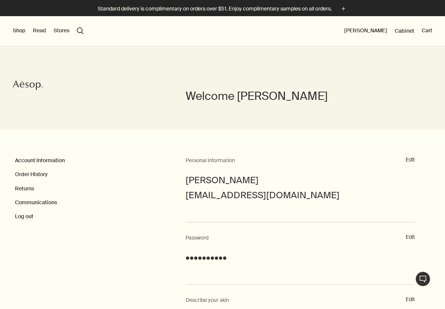
click at [22, 31] on button "Shop" at bounding box center [19, 30] width 13 height 7
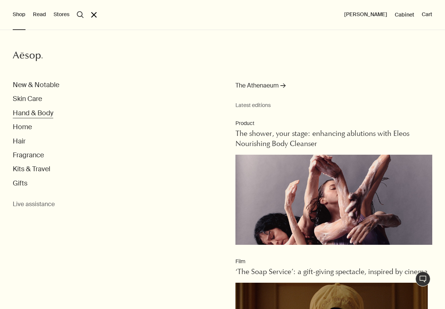
click at [22, 113] on button "Hand & Body" at bounding box center [33, 113] width 40 height 9
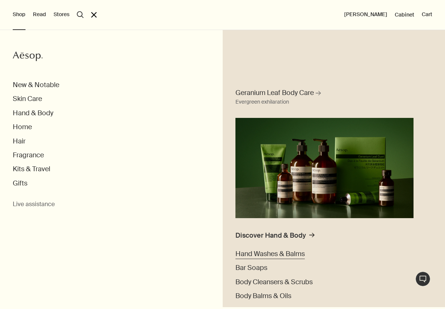
click at [249, 254] on span "Hand Washes & Balms" at bounding box center [269, 253] width 69 height 9
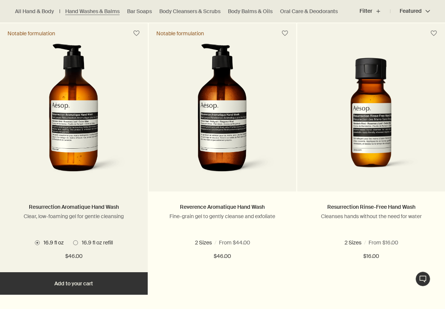
scroll to position [488, 0]
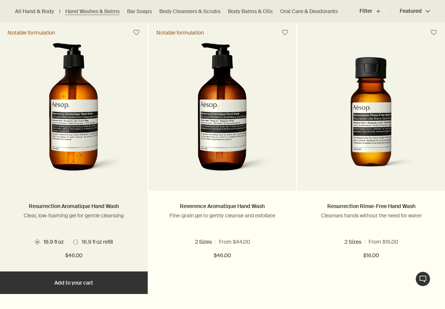
click at [77, 277] on button "Add Add to your cart" at bounding box center [74, 282] width 148 height 22
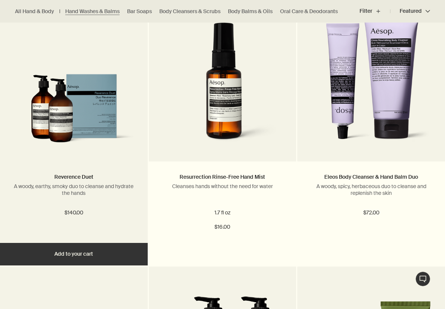
scroll to position [791, 0]
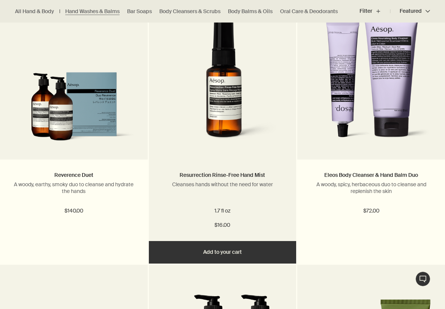
click at [215, 252] on button "Add Add to your cart" at bounding box center [223, 252] width 148 height 22
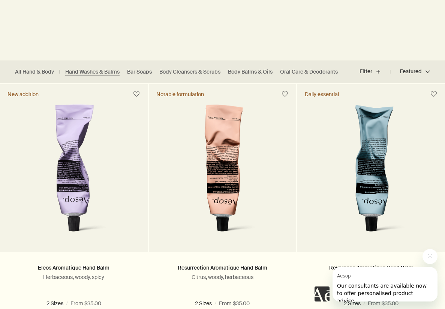
scroll to position [0, 0]
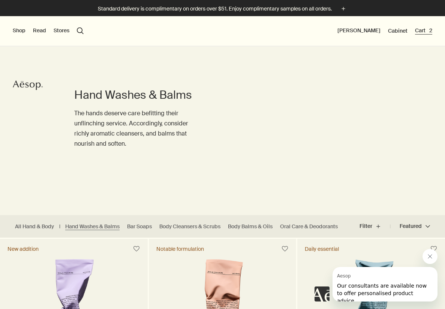
click at [427, 29] on button "Cart 2" at bounding box center [423, 30] width 17 height 7
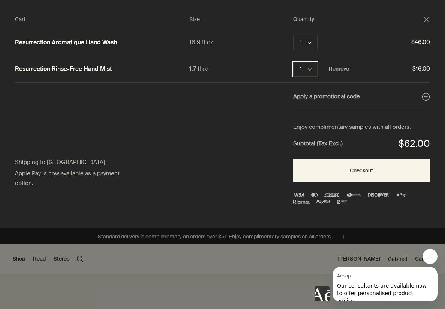
click at [311, 70] on button "1 chevron" at bounding box center [305, 68] width 24 height 15
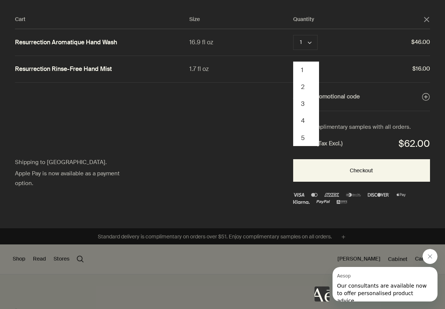
click at [231, 138] on div "Cart Size Quantity close Resurrection Aromatique Hand Wash 16.9 fl oz 1 chevron…" at bounding box center [230, 114] width 460 height 228
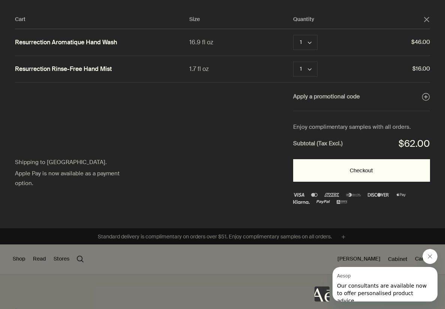
click at [344, 177] on button "Checkout" at bounding box center [361, 170] width 137 height 22
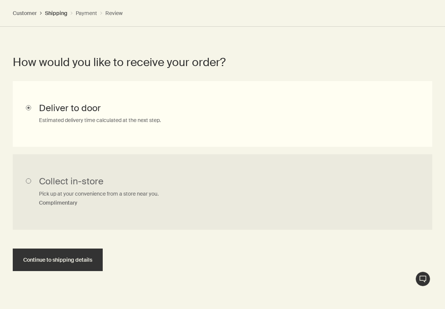
scroll to position [383, 0]
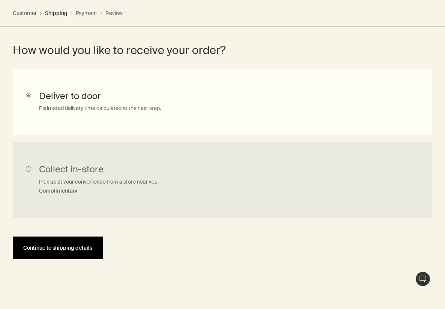
click at [63, 242] on button "Continue to shipping details" at bounding box center [58, 247] width 90 height 22
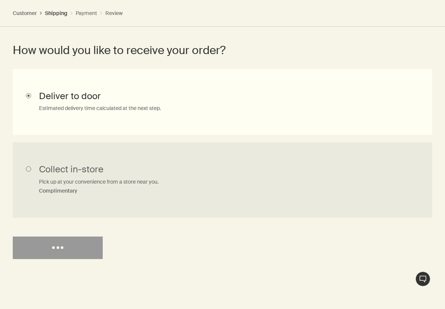
scroll to position [0, 0]
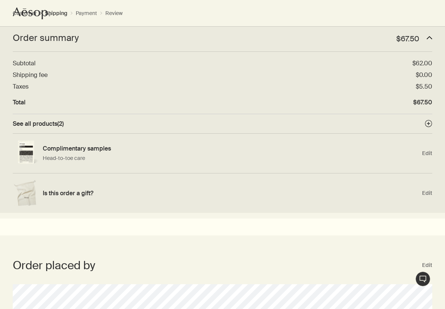
select select "US"
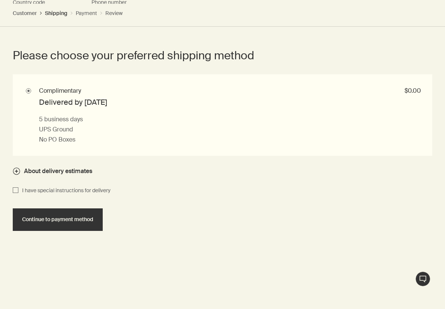
scroll to position [861, 0]
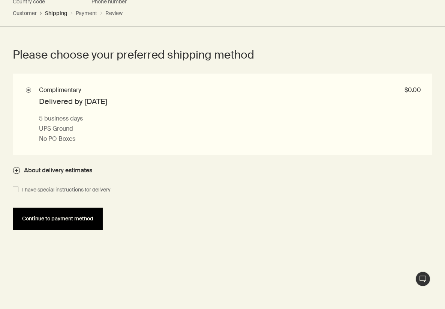
click at [46, 226] on button "Continue to payment method" at bounding box center [58, 218] width 90 height 22
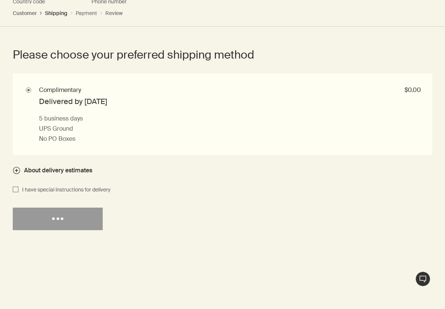
select select "US"
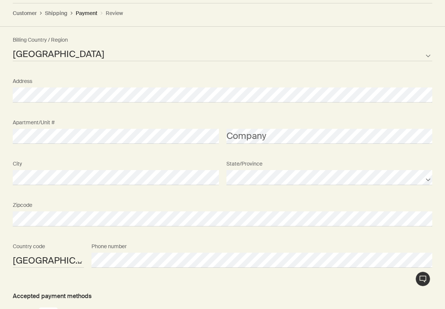
scroll to position [1064, 0]
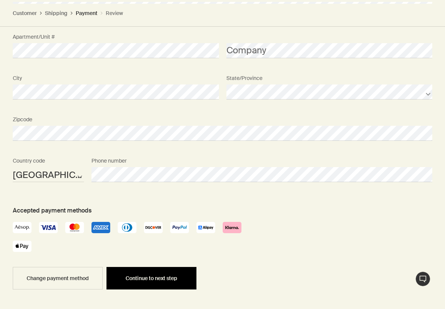
click at [157, 280] on span "Continue to next step" at bounding box center [152, 278] width 52 height 6
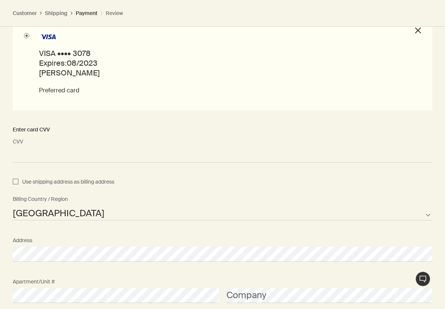
scroll to position [1094, 0]
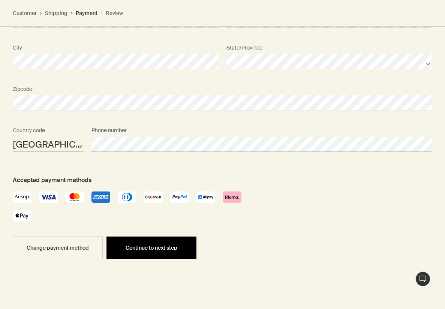
click at [148, 253] on button "Continue to next step" at bounding box center [151, 247] width 90 height 22
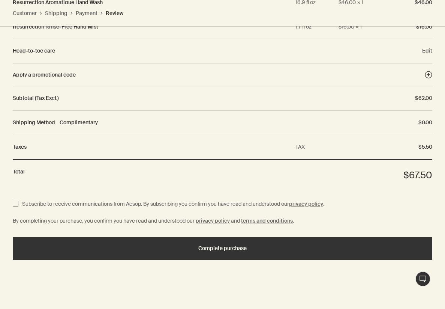
scroll to position [1059, 0]
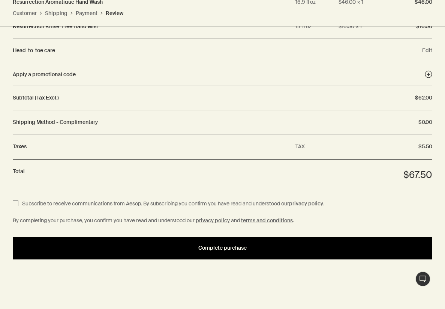
click at [129, 252] on button "Complete purchase" at bounding box center [223, 248] width 420 height 22
